Goal: Transaction & Acquisition: Download file/media

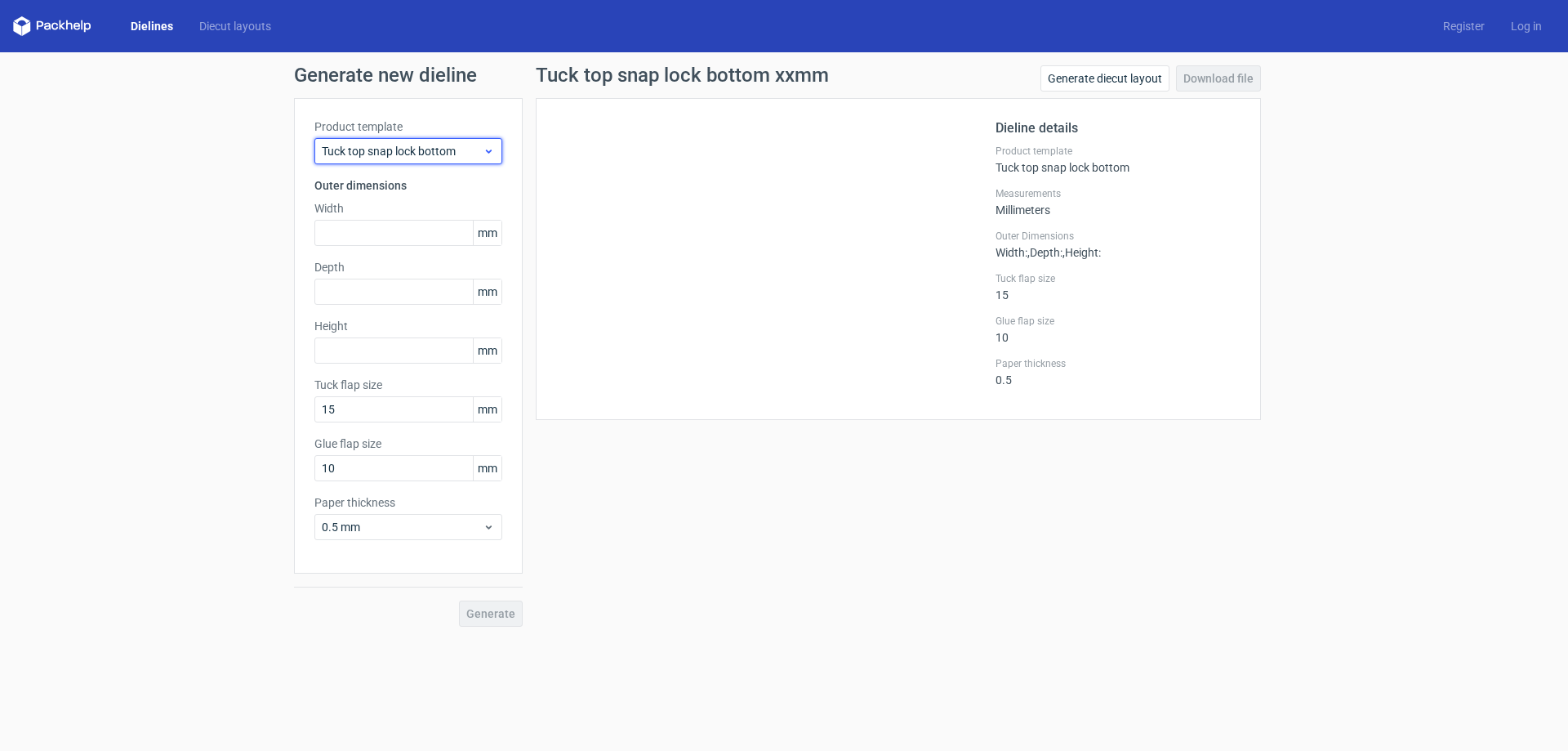
click at [392, 162] on div "Tuck top snap lock bottom" at bounding box center [408, 151] width 188 height 26
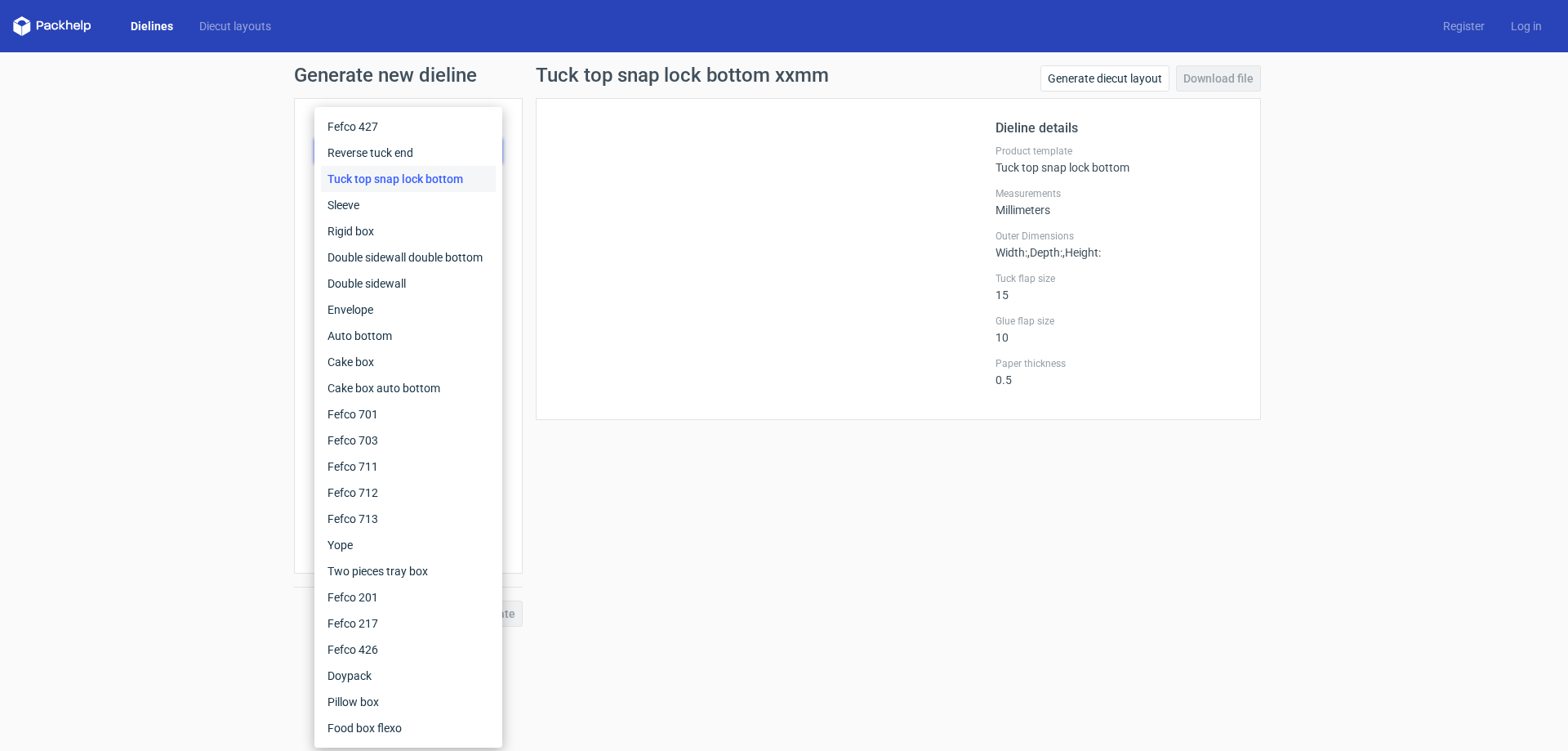
click at [399, 174] on div "Tuck top snap lock bottom" at bounding box center [408, 178] width 174 height 26
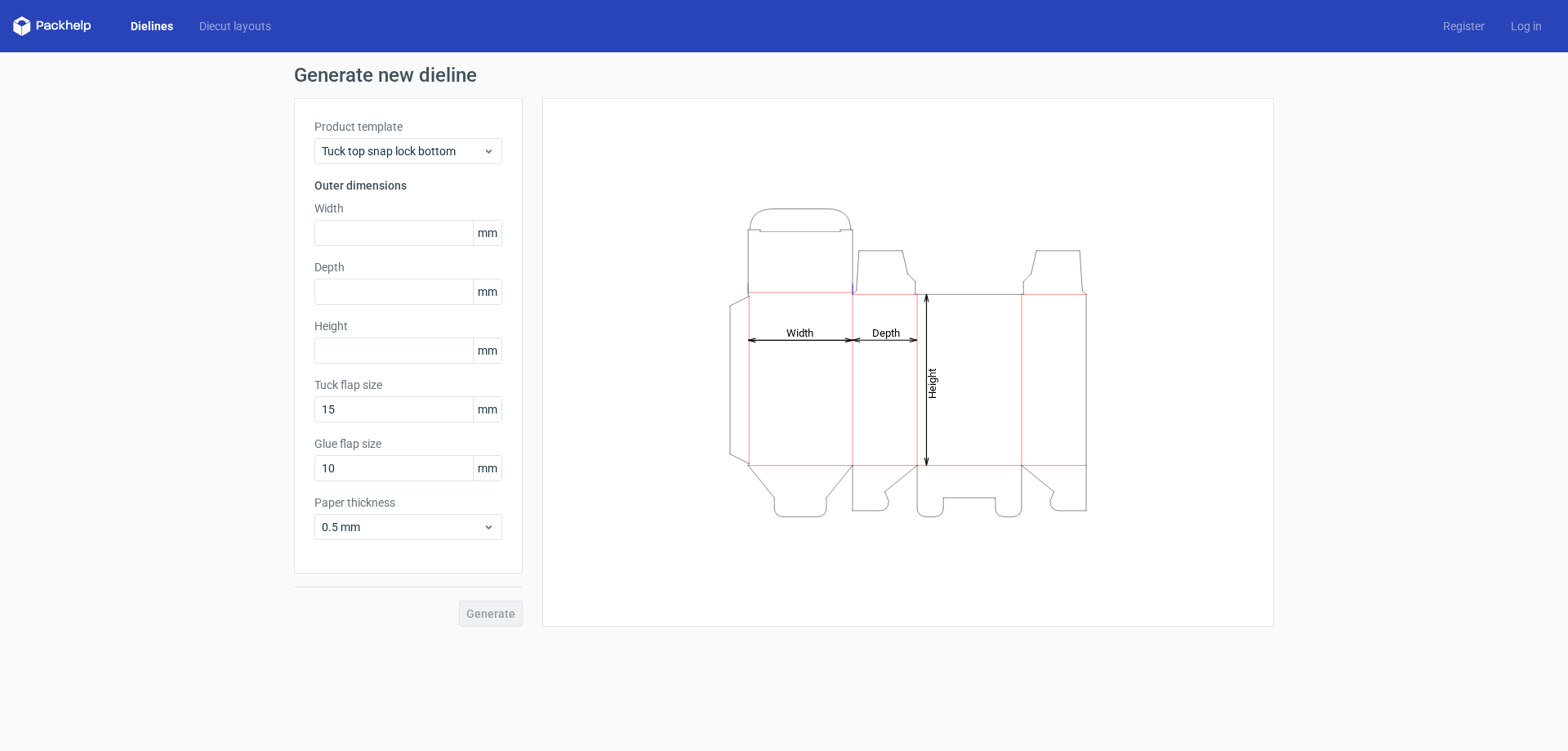
click at [392, 247] on div "Product template Tuck top snap lock bottom Outer dimensions Width mm Depth mm H…" at bounding box center [409, 335] width 229 height 476
click at [397, 236] on input "text" at bounding box center [408, 233] width 188 height 26
type input "2"
type input "40"
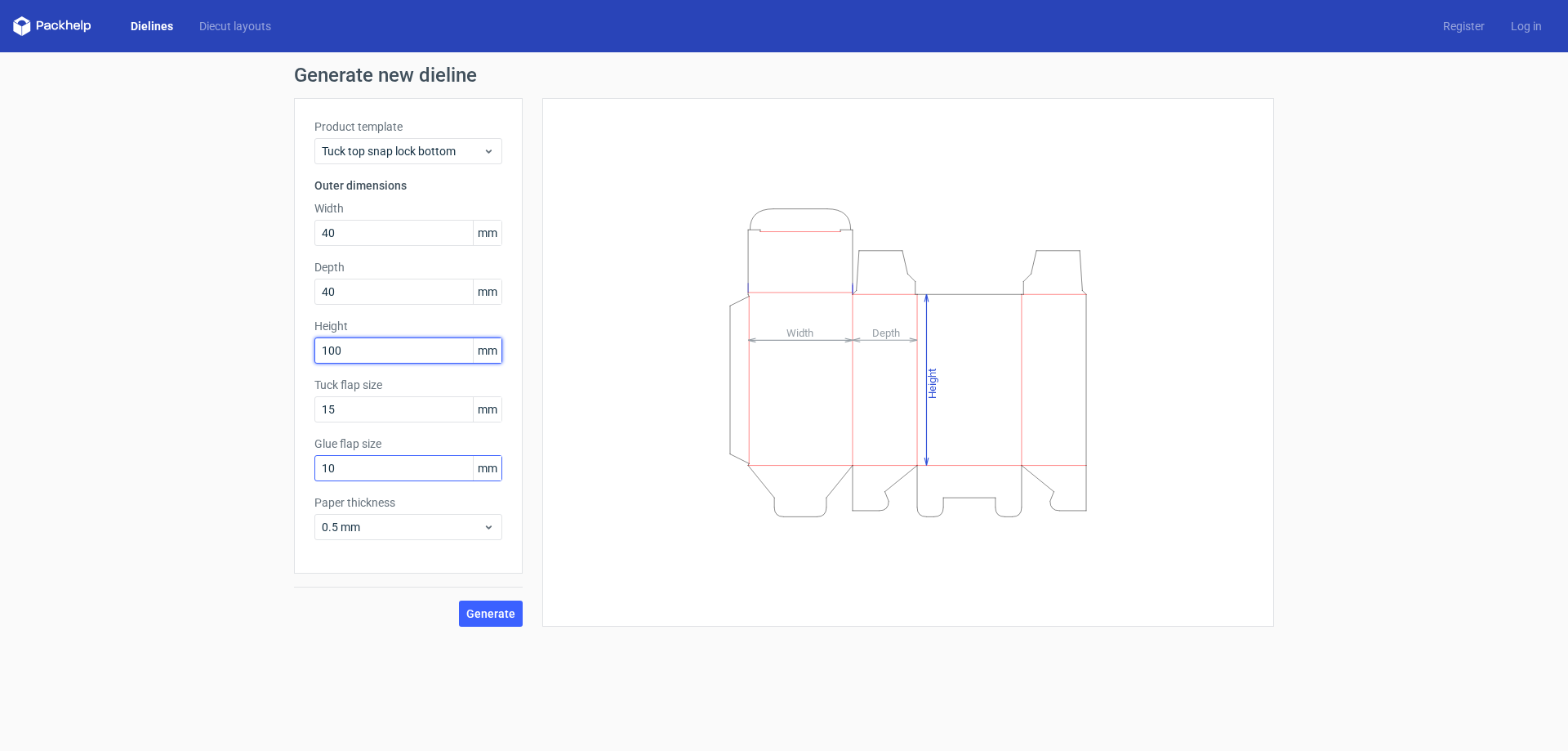
type input "100"
drag, startPoint x: 432, startPoint y: 475, endPoint x: 36, endPoint y: 434, distance: 398.1
click at [36, 434] on div "Generate new dieline Product template Tuck top snap lock bottom Outer dimension…" at bounding box center [784, 346] width 1568 height 587
type input "15"
click at [238, 604] on div "Generate new dieline Product template Tuck top snap lock bottom Outer dimension…" at bounding box center [784, 346] width 1568 height 587
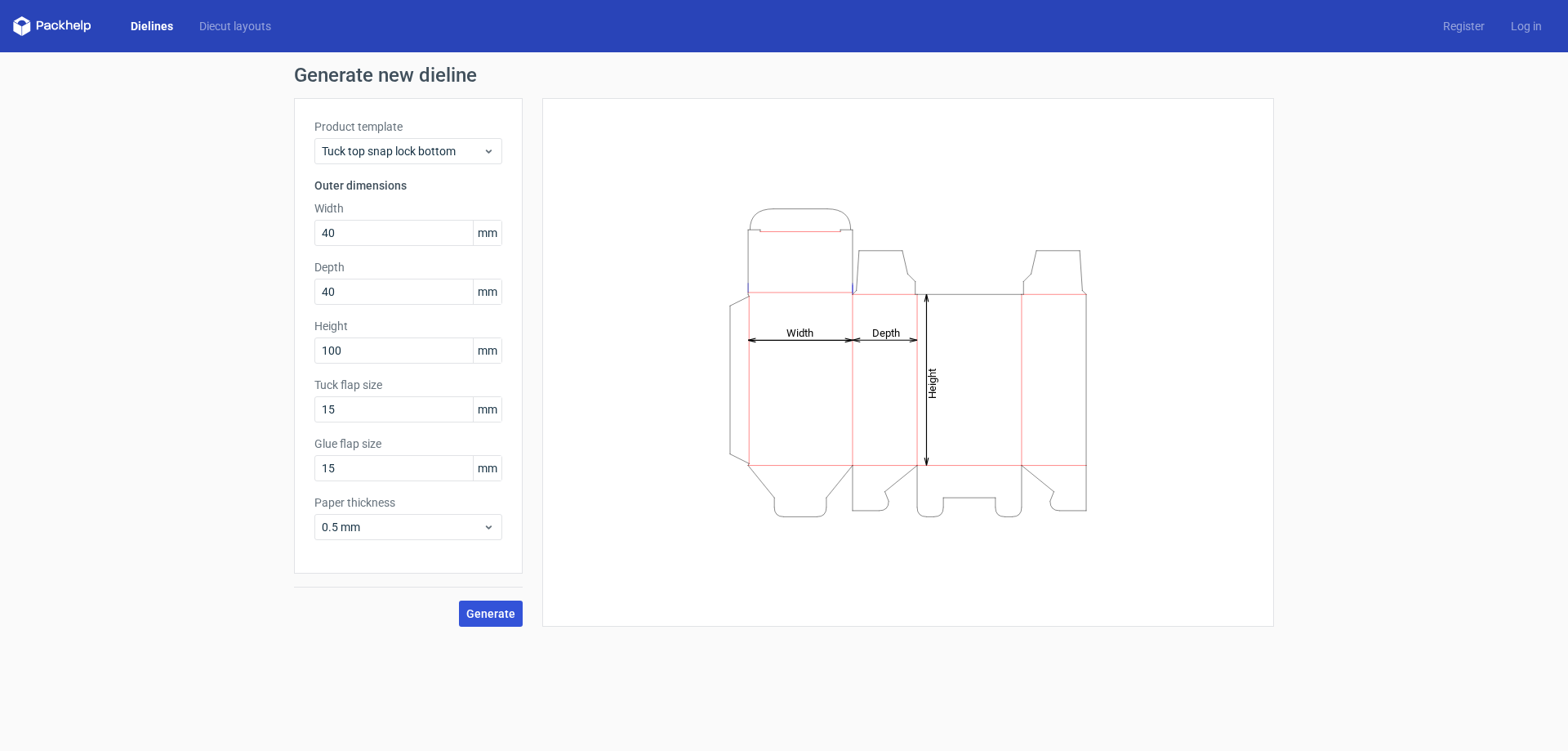
click at [489, 618] on span "Generate" at bounding box center [491, 614] width 49 height 11
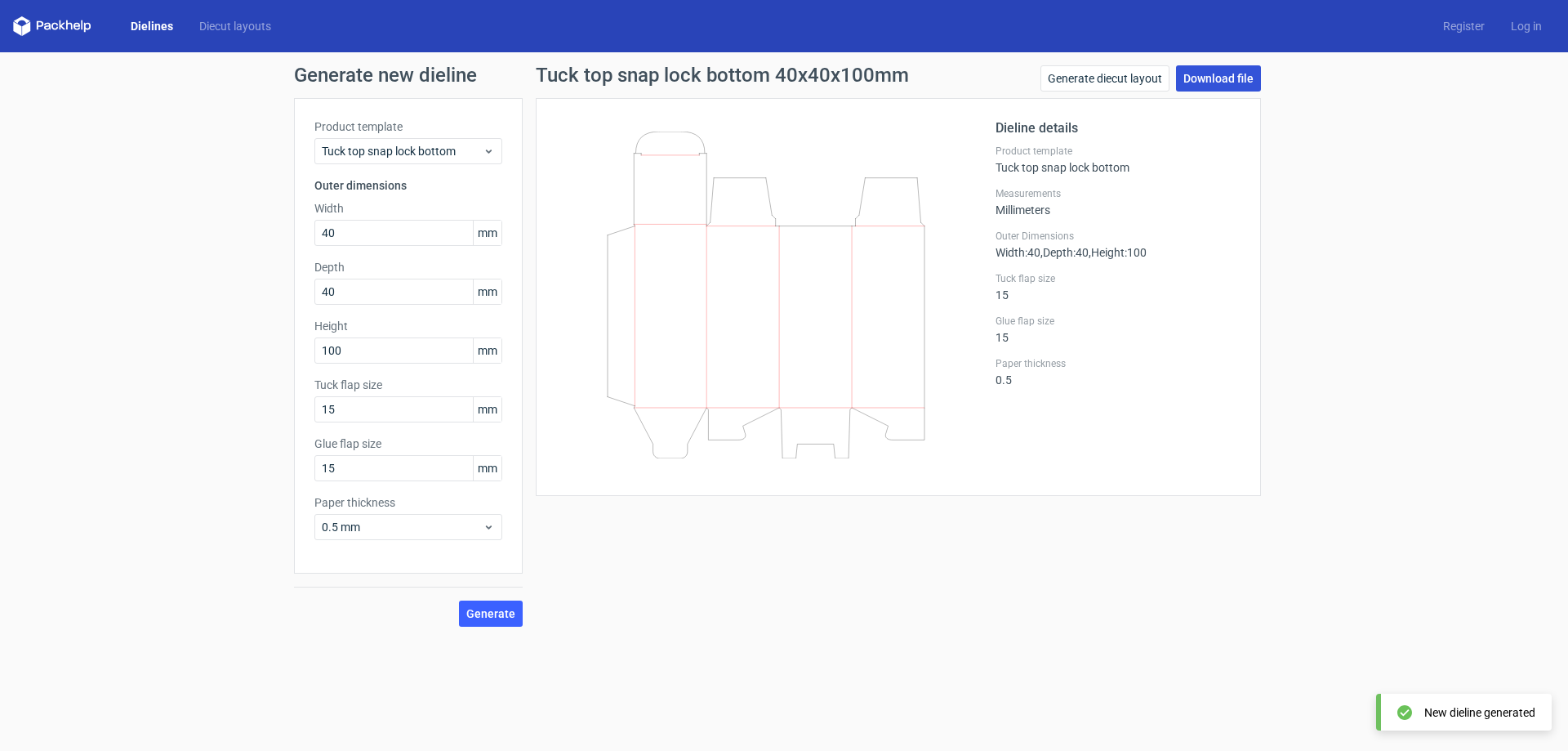
click at [1201, 75] on link "Download file" at bounding box center [1218, 78] width 85 height 26
click at [914, 605] on div "Tuck top snap lock bottom 40x40x100mm Generate diecut layout Download file Diel…" at bounding box center [898, 346] width 752 height 561
